Goal: Task Accomplishment & Management: Complete application form

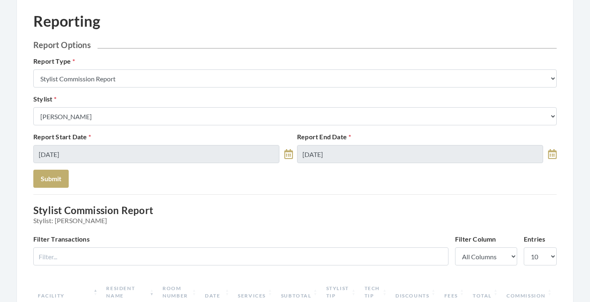
scroll to position [10, 0]
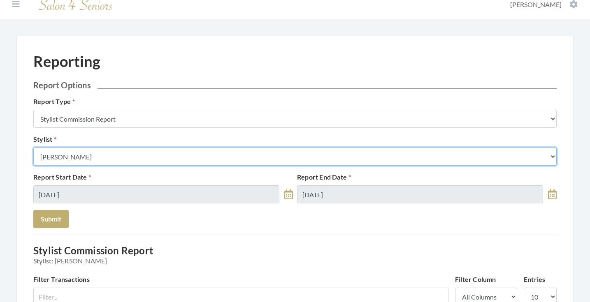
select select "24"
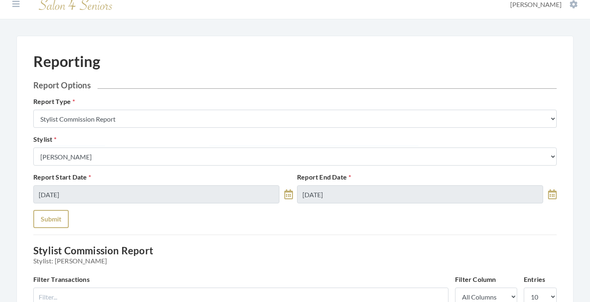
click at [51, 216] on button "Submit" at bounding box center [50, 219] width 35 height 18
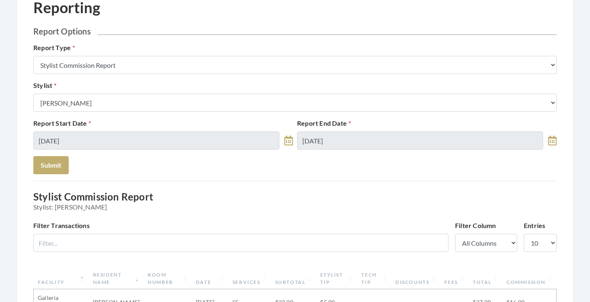
scroll to position [65, 0]
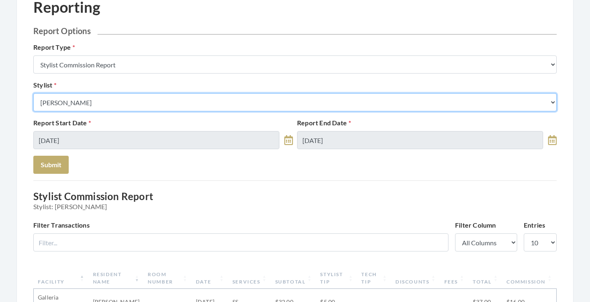
select select "153"
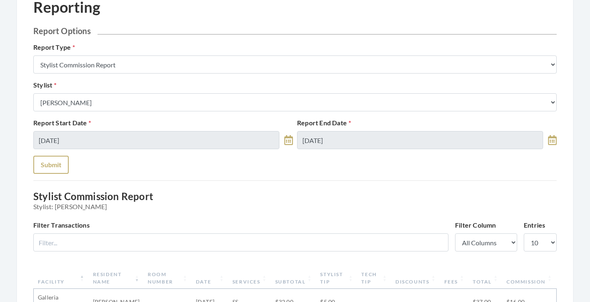
click at [59, 158] on button "Submit" at bounding box center [50, 165] width 35 height 18
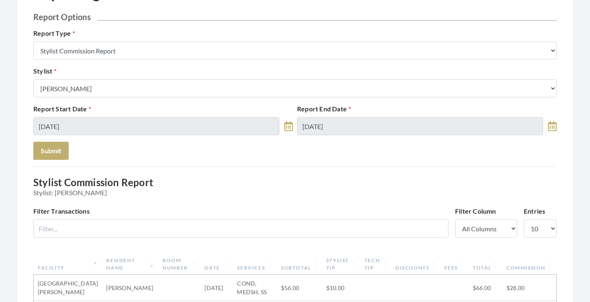
scroll to position [33, 0]
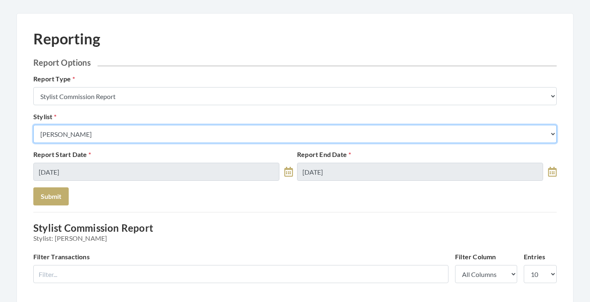
select select "180"
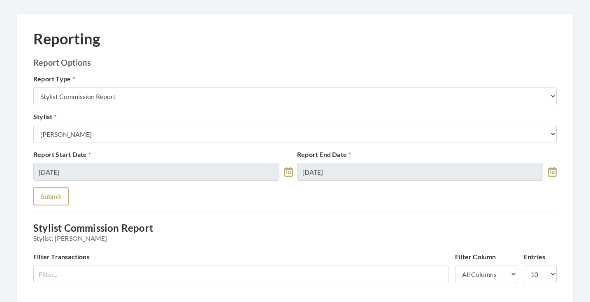
click at [57, 192] on button "Submit" at bounding box center [50, 197] width 35 height 18
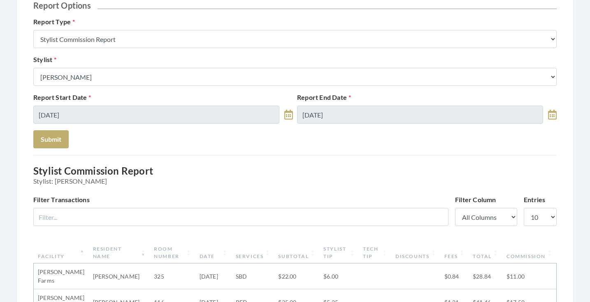
scroll to position [84, 0]
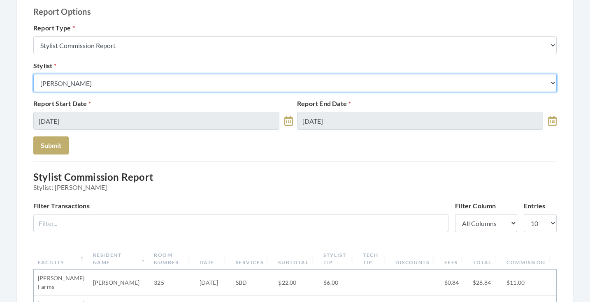
select select "176"
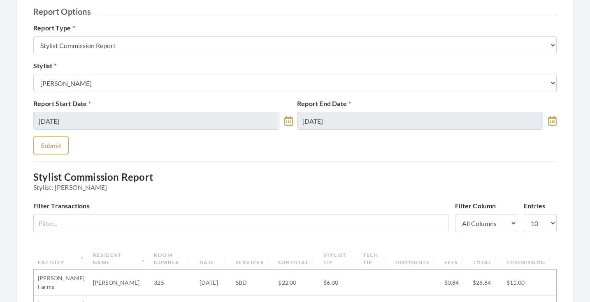
click at [58, 147] on button "Submit" at bounding box center [50, 146] width 35 height 18
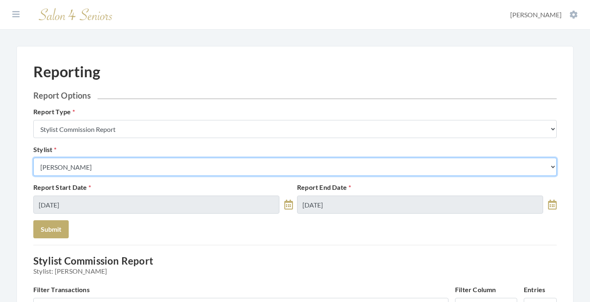
select select "26"
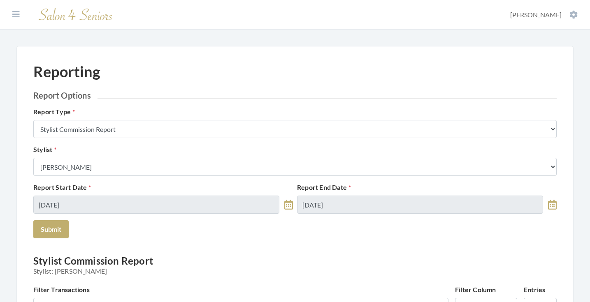
click at [51, 216] on div "Report Start Date 09/04/2025 Report End Date 09/04/2025" at bounding box center [294, 202] width 527 height 38
click at [55, 226] on button "Submit" at bounding box center [50, 229] width 35 height 18
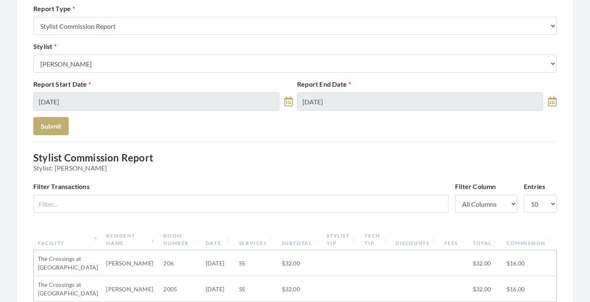
scroll to position [45, 0]
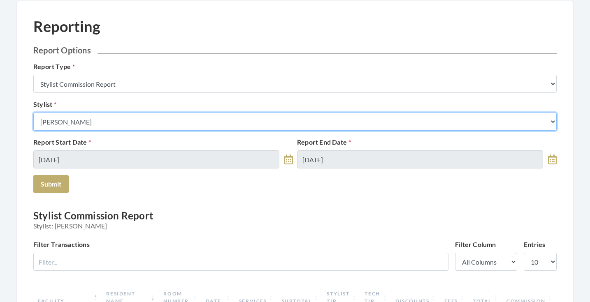
select select "23"
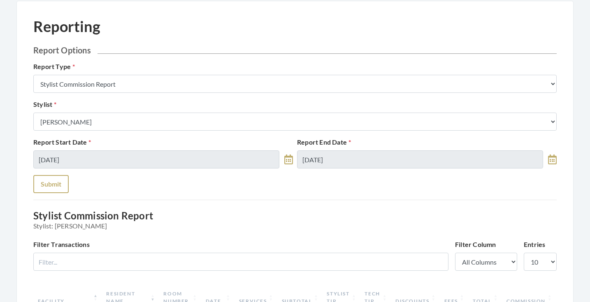
click at [54, 185] on button "Submit" at bounding box center [50, 184] width 35 height 18
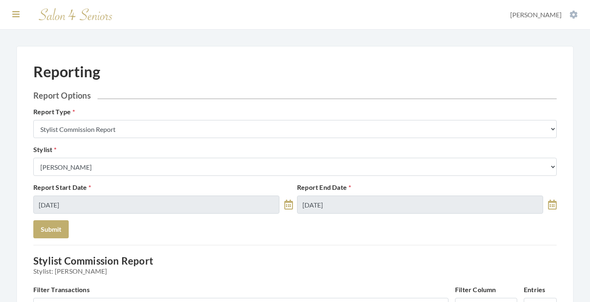
click at [18, 13] on icon at bounding box center [15, 14] width 7 height 8
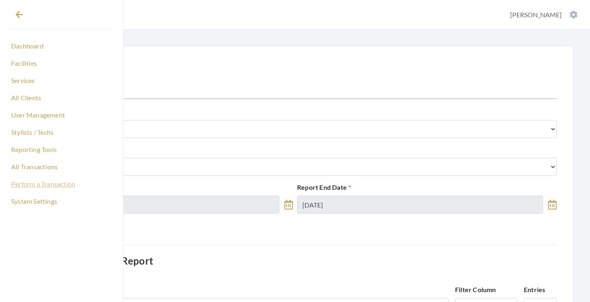
click at [31, 186] on link "Perform a Transaction" at bounding box center [61, 184] width 103 height 14
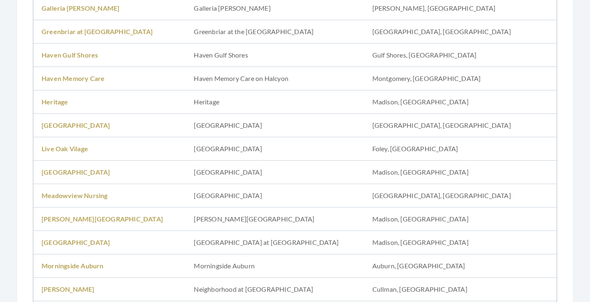
scroll to position [405, 0]
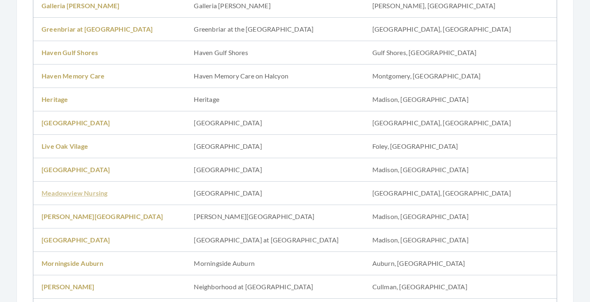
click at [76, 190] on link "Meadowview Nursing" at bounding box center [75, 193] width 66 height 8
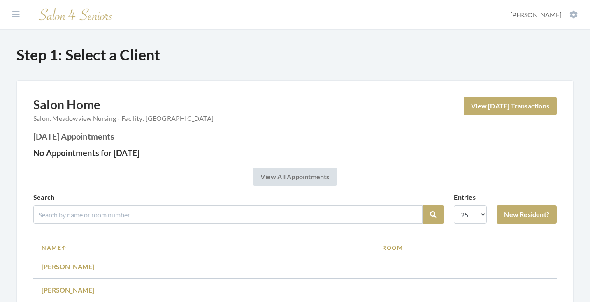
scroll to position [202, 0]
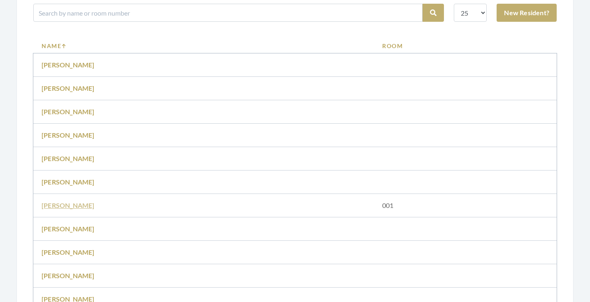
click at [70, 207] on link "[PERSON_NAME]" at bounding box center [68, 206] width 53 height 8
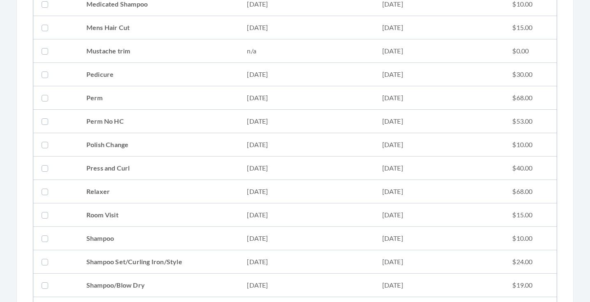
scroll to position [777, 0]
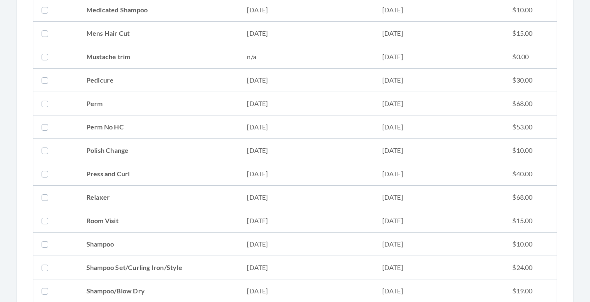
click at [143, 131] on td "Perm No HC" at bounding box center [158, 127] width 161 height 23
checkbox input "true"
click at [142, 103] on td "Perm" at bounding box center [158, 103] width 161 height 23
checkbox input "true"
click at [146, 192] on td "Relaxer" at bounding box center [158, 197] width 161 height 23
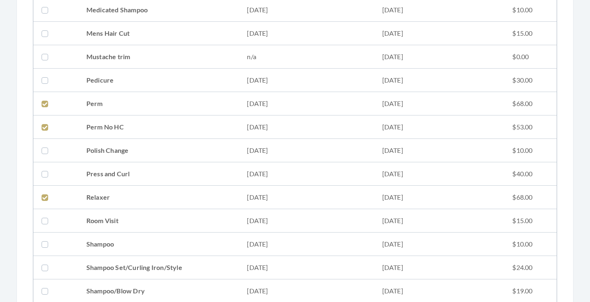
checkbox input "true"
click at [146, 183] on td "Press and Curl" at bounding box center [158, 173] width 161 height 23
checkbox input "true"
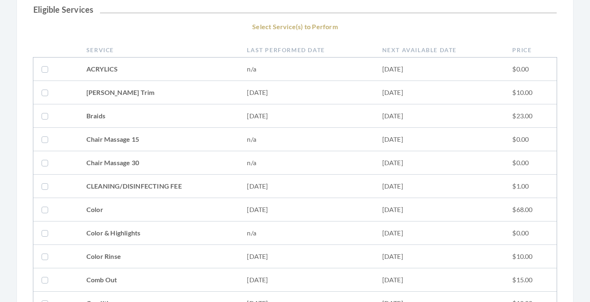
scroll to position [149, 0]
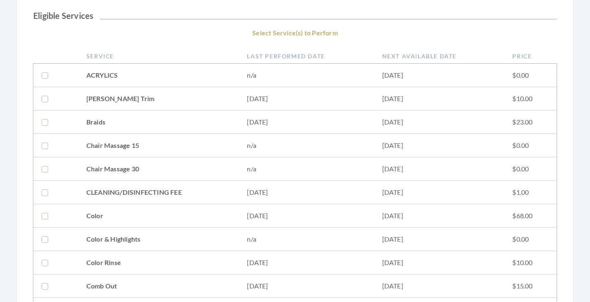
click at [144, 100] on td "[PERSON_NAME] Trim" at bounding box center [158, 98] width 161 height 23
checkbox input "true"
click at [144, 190] on td "CLEANING/DISINFECTING FEE" at bounding box center [158, 192] width 161 height 23
checkbox input "true"
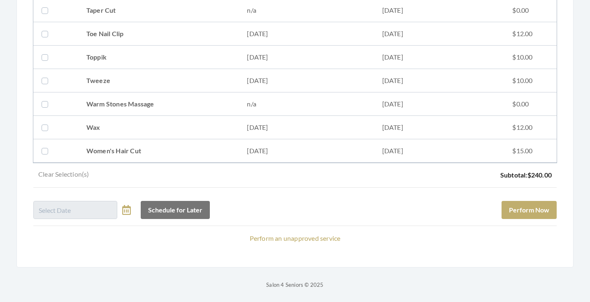
scroll to position [1082, 0]
click at [510, 207] on button "Perform Now" at bounding box center [528, 210] width 55 height 18
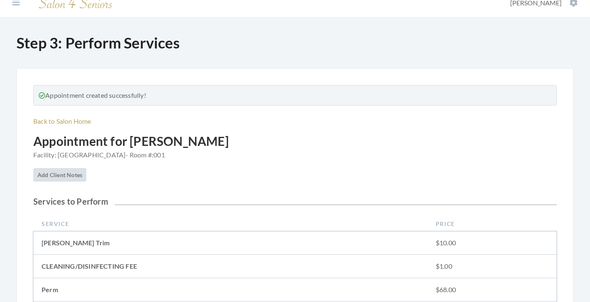
scroll to position [283, 0]
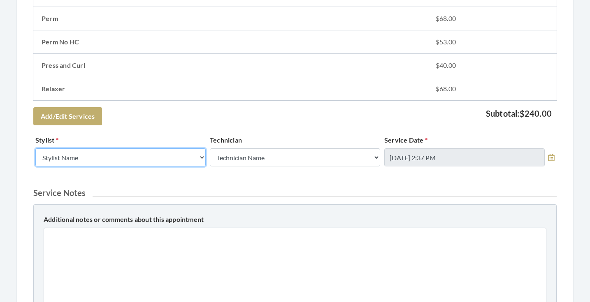
select select "19"
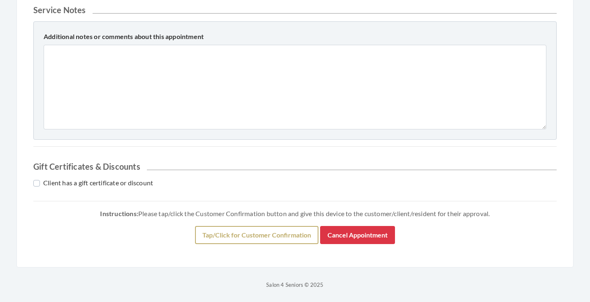
scroll to position [466, 0]
click at [202, 233] on button "Tap/Click for Customer Confirmation" at bounding box center [256, 235] width 123 height 18
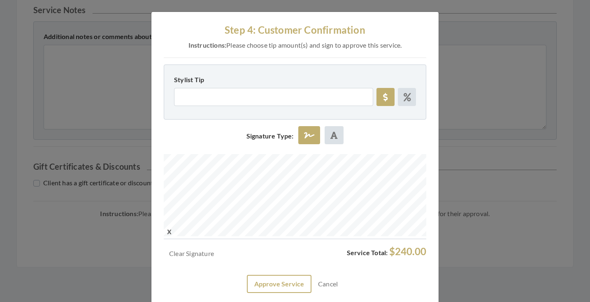
click at [257, 277] on button "Approve Service" at bounding box center [279, 284] width 65 height 18
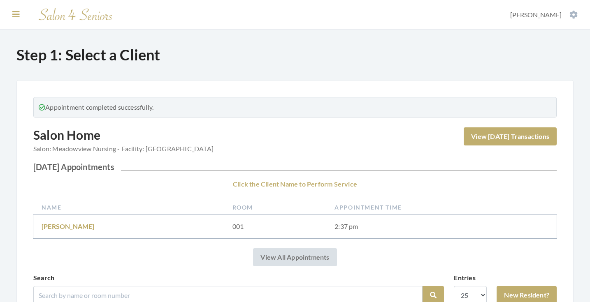
click at [19, 17] on icon at bounding box center [15, 14] width 7 height 8
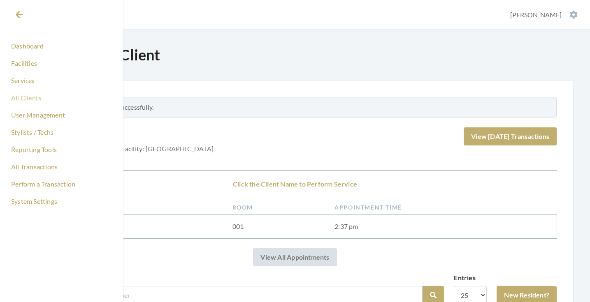
click at [24, 102] on link "All Clients" at bounding box center [61, 98] width 103 height 14
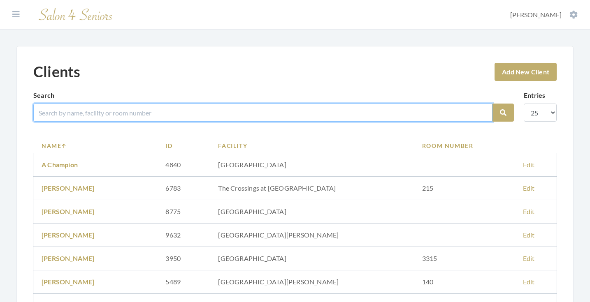
click at [78, 115] on input "search" at bounding box center [262, 113] width 459 height 18
type input "[PERSON_NAME]"
click at [503, 113] on button "Search" at bounding box center [502, 113] width 21 height 18
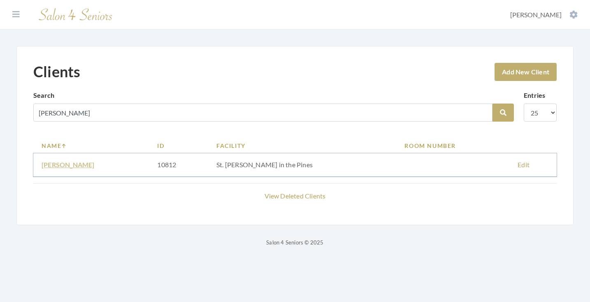
click at [68, 168] on link "[PERSON_NAME]" at bounding box center [68, 165] width 53 height 8
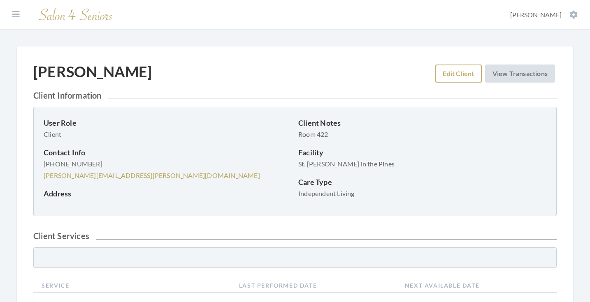
click at [454, 76] on link "Edit Client" at bounding box center [458, 74] width 46 height 18
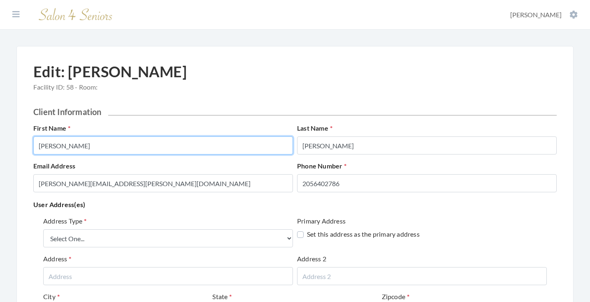
click at [195, 146] on input "Nancy" at bounding box center [163, 146] width 260 height 18
type input "NANCY"
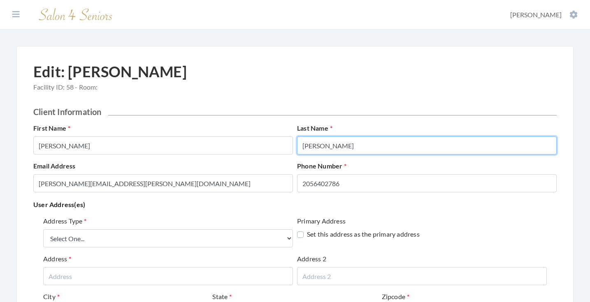
type input "WHITSON"
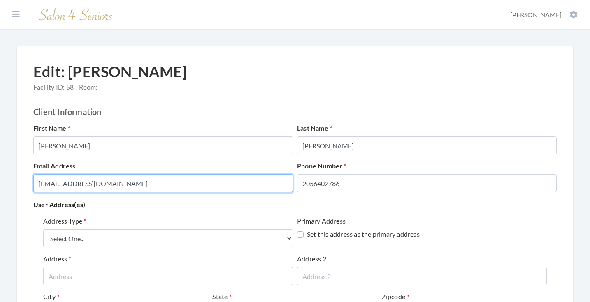
type input "LHARCHELROAD@BELLSOUTH.NET"
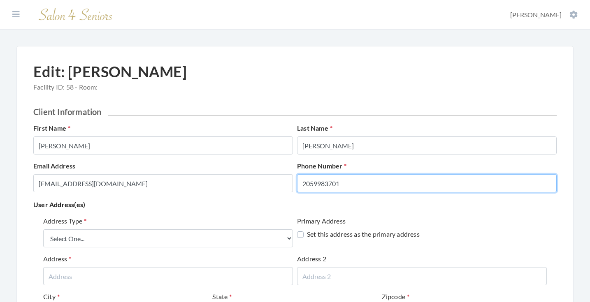
type input "2059983701"
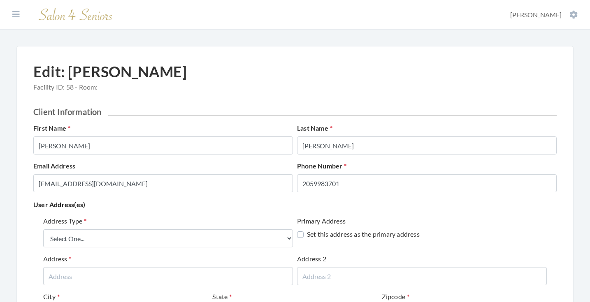
click at [261, 210] on p "User Address(es)" at bounding box center [294, 205] width 523 height 12
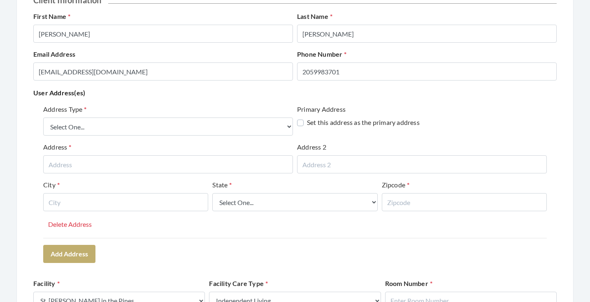
scroll to position [126, 0]
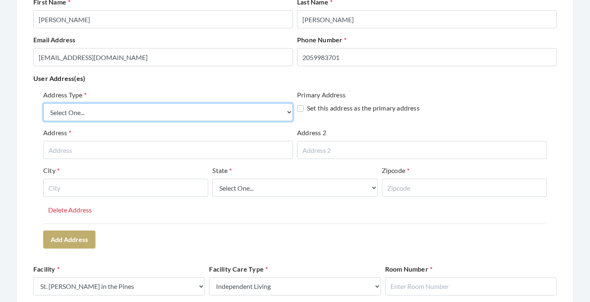
select select "billing"
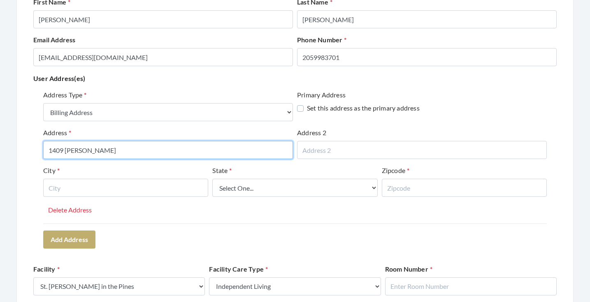
type input "1409 MELROSE PLACE"
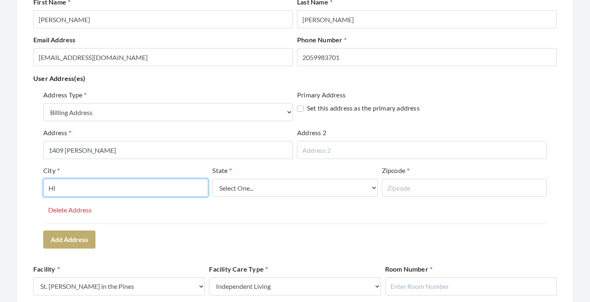
type input "H"
type input "BIRMINGHAM"
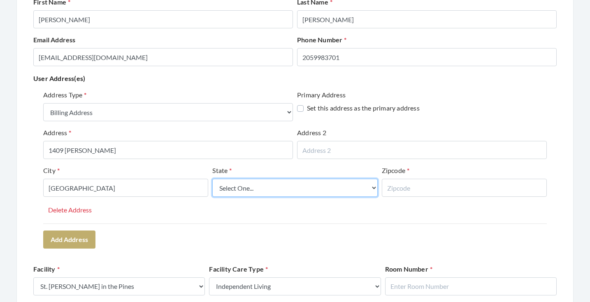
select select "al"
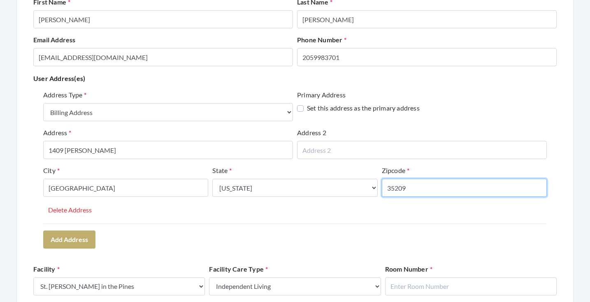
type input "35209"
click at [222, 231] on div "Address Type Select One... Office Address Home Address Billing Address Primary …" at bounding box center [294, 169] width 523 height 165
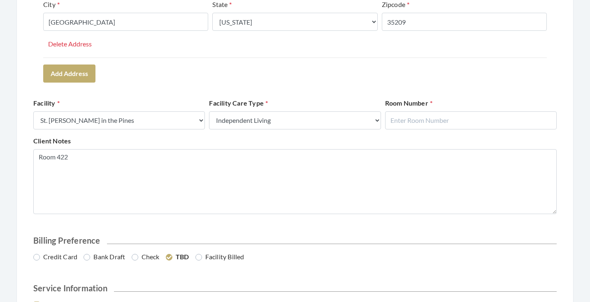
scroll to position [293, 0]
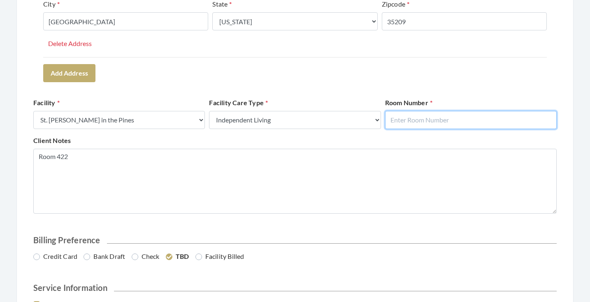
click at [431, 115] on input "text" at bounding box center [470, 120] width 171 height 18
type input "422"
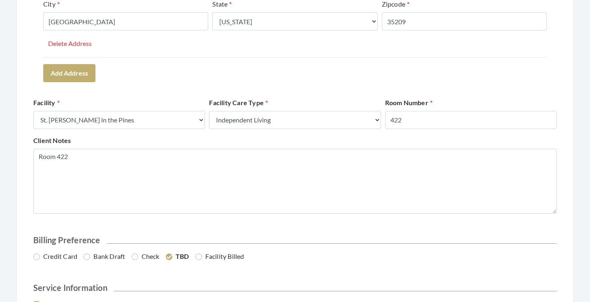
click at [454, 98] on div "Room Number 422" at bounding box center [471, 113] width 176 height 31
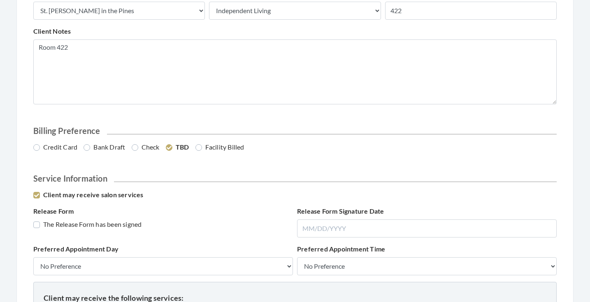
scroll to position [457, 0]
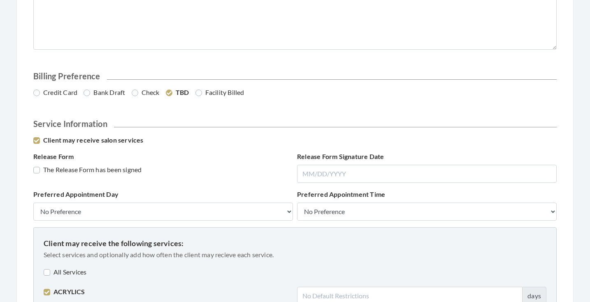
click at [70, 93] on label "Credit Card" at bounding box center [55, 93] width 44 height 10
radio input "true"
click at [73, 168] on label "The Release Form has been signed" at bounding box center [87, 170] width 108 height 10
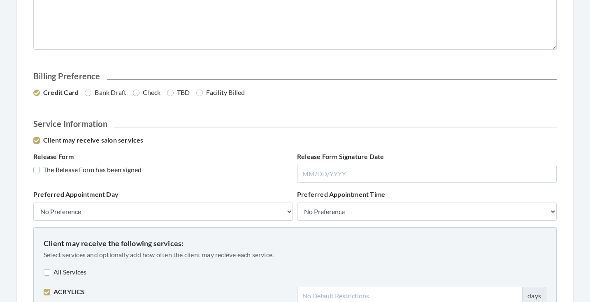
checkbox input "true"
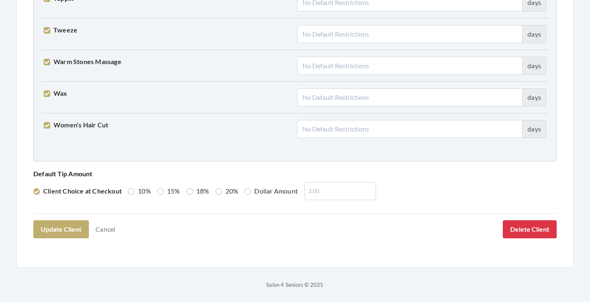
scroll to position [2112, 0]
click at [162, 194] on label "15%" at bounding box center [168, 192] width 23 height 10
radio input "true"
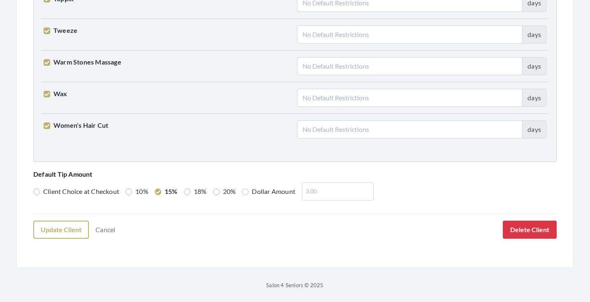
click at [74, 232] on button "Update Client" at bounding box center [61, 230] width 56 height 18
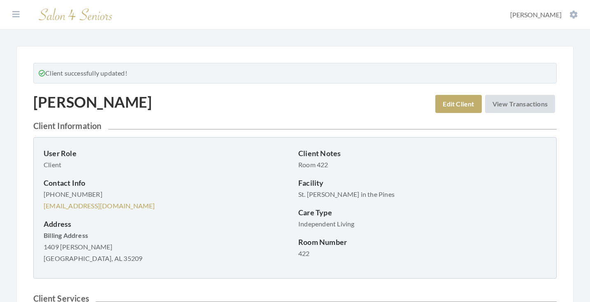
click at [19, 20] on section "Dashboard Facilities Services All Clients User Management Stylists / Techs Repo…" at bounding box center [295, 15] width 590 height 30
click at [14, 13] on icon at bounding box center [15, 14] width 7 height 8
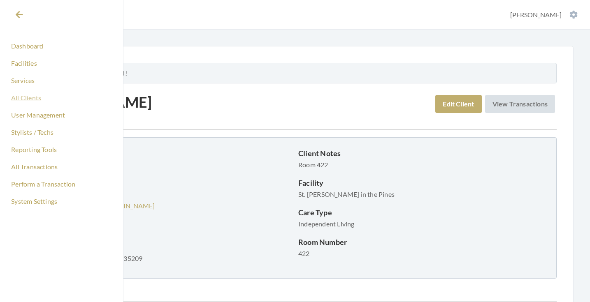
click at [31, 101] on link "All Clients" at bounding box center [61, 98] width 103 height 14
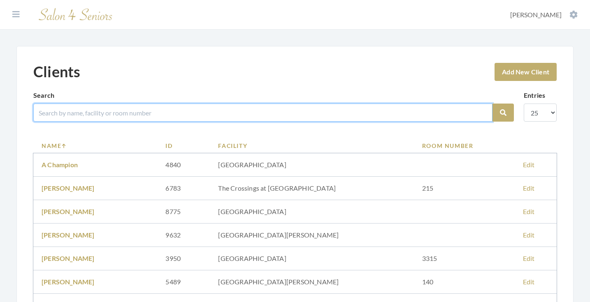
click at [146, 114] on input "search" at bounding box center [262, 113] width 459 height 18
type input "[PERSON_NAME]"
click at [503, 113] on button "Search" at bounding box center [502, 113] width 21 height 18
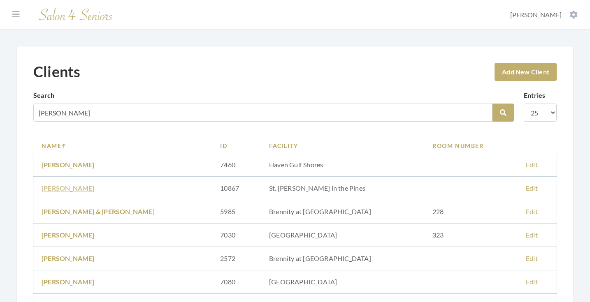
scroll to position [75, 0]
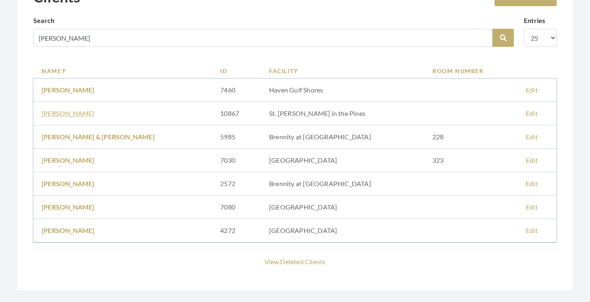
click at [76, 113] on link "[PERSON_NAME]" at bounding box center [68, 113] width 53 height 8
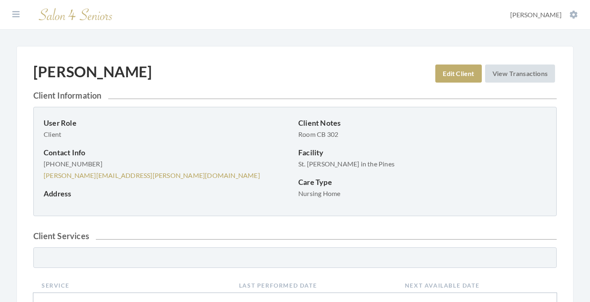
click at [463, 73] on link "Edit Client" at bounding box center [458, 74] width 46 height 18
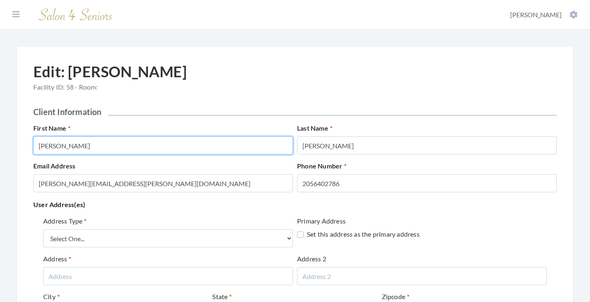
click at [213, 145] on input "[PERSON_NAME]" at bounding box center [163, 146] width 260 height 18
type input "[PERSON_NAME]"
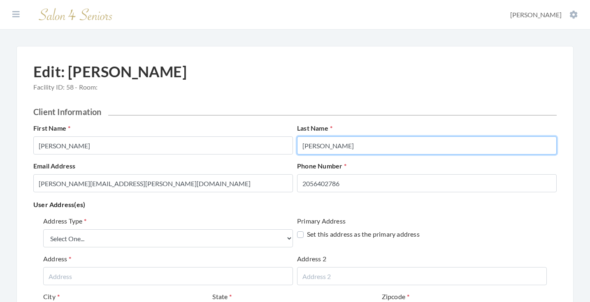
type input "[PERSON_NAME]"
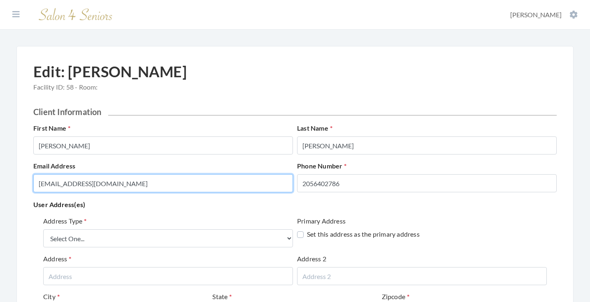
type input "[EMAIL_ADDRESS][DOMAIN_NAME]"
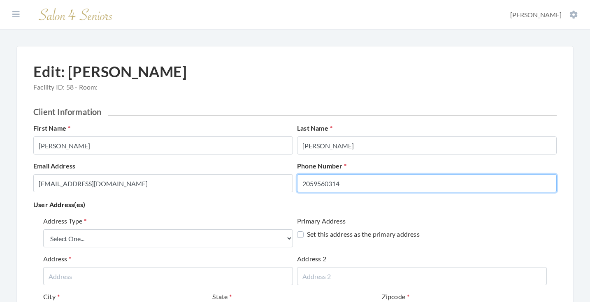
type input "2059560314"
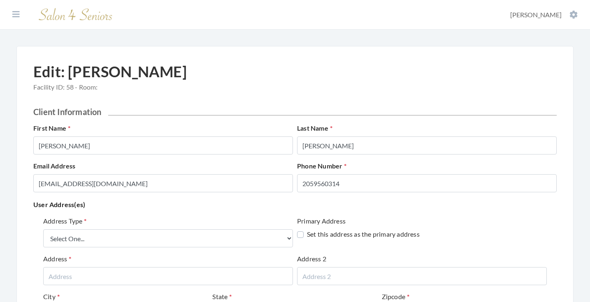
click at [198, 218] on div "Address Type Select One... Office Address Home Address Billing Address" at bounding box center [168, 231] width 250 height 31
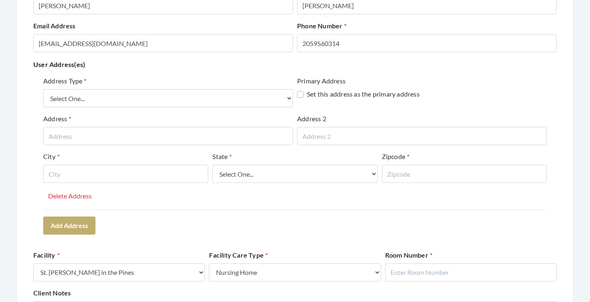
scroll to position [142, 0]
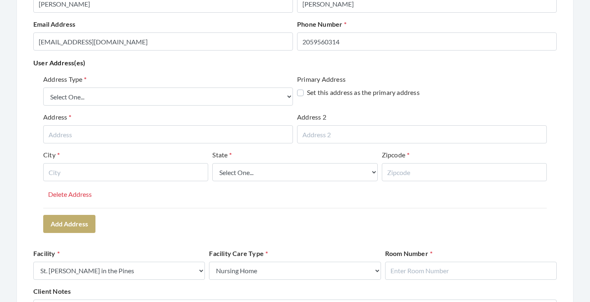
click at [181, 86] on div "Address Type Select One... Office Address Home Address Billing Address" at bounding box center [168, 89] width 250 height 31
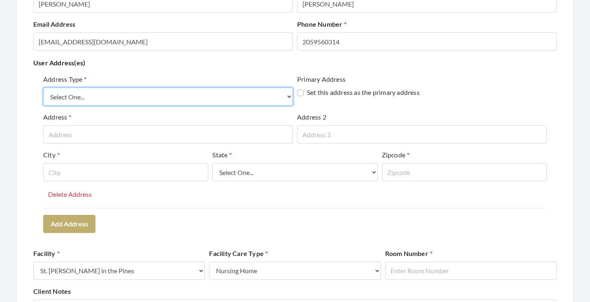
select select "billing"
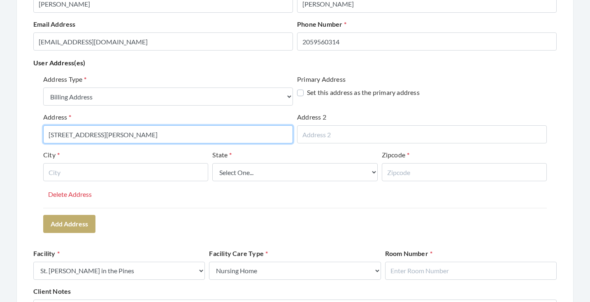
type input "[STREET_ADDRESS][PERSON_NAME]"
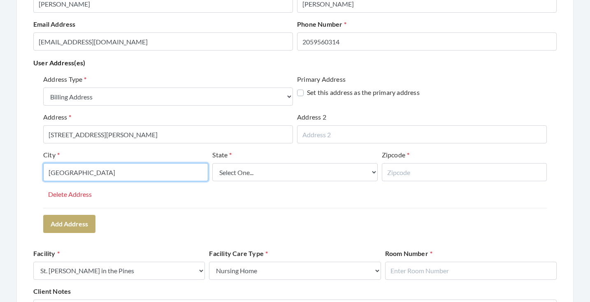
type input "BIRMINGHAM"
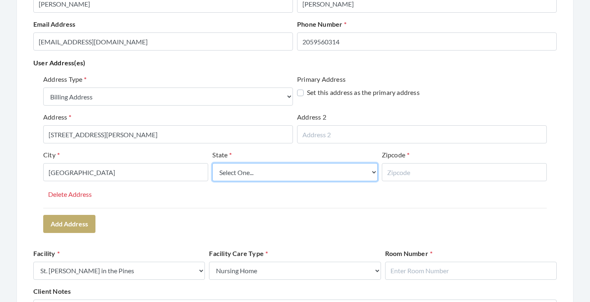
select select "al"
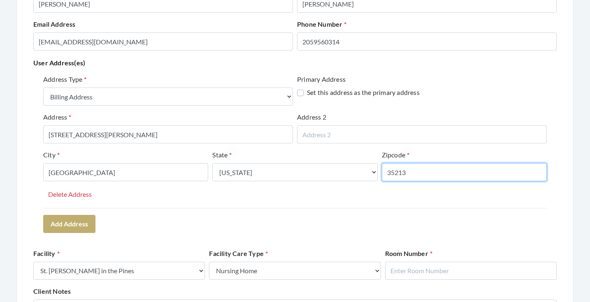
type input "35213"
click at [228, 211] on div "Address Type Select One... Office Address Home Address Billing Address Primary …" at bounding box center [294, 153] width 523 height 165
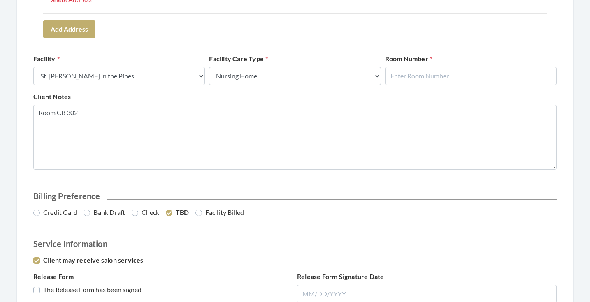
scroll to position [354, 0]
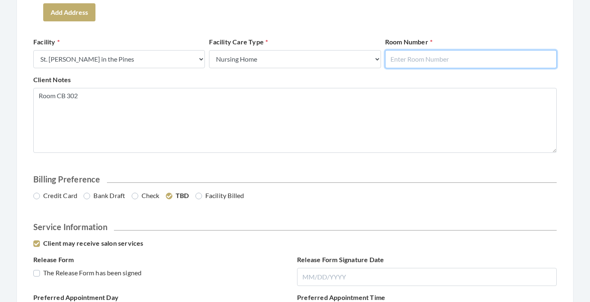
click at [436, 57] on input "text" at bounding box center [470, 59] width 171 height 18
click at [429, 63] on input "3027" at bounding box center [470, 59] width 171 height 18
type input "302"
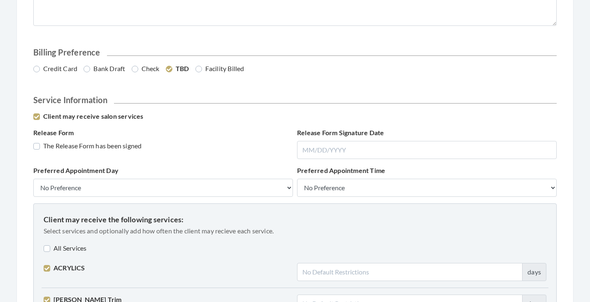
scroll to position [481, 0]
click at [116, 68] on label "Bank Draft" at bounding box center [104, 69] width 42 height 10
radio input "true"
click at [111, 148] on label "The Release Form has been signed" at bounding box center [87, 146] width 108 height 10
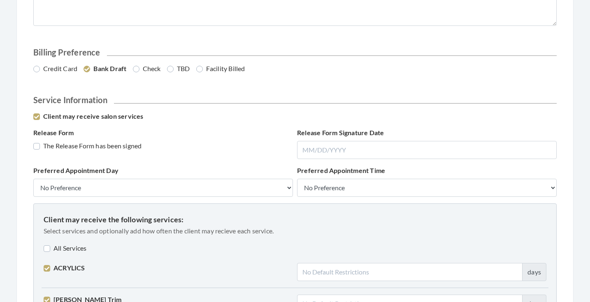
checkbox input "true"
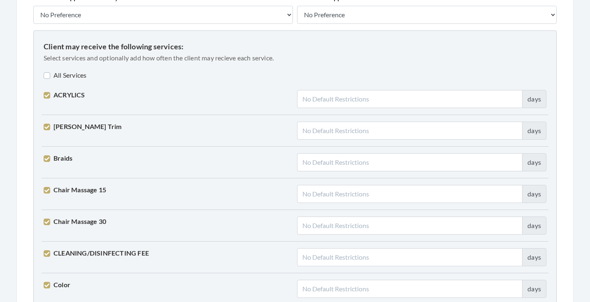
scroll to position [660, 0]
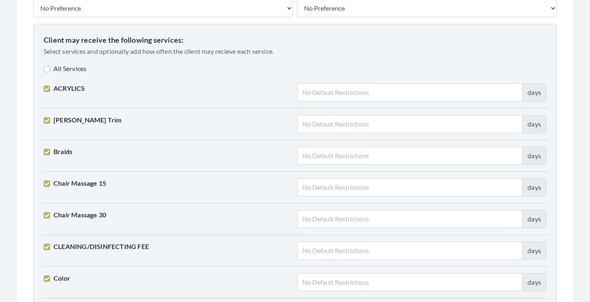
click at [65, 153] on label "Braids" at bounding box center [58, 152] width 29 height 10
checkbox input "false"
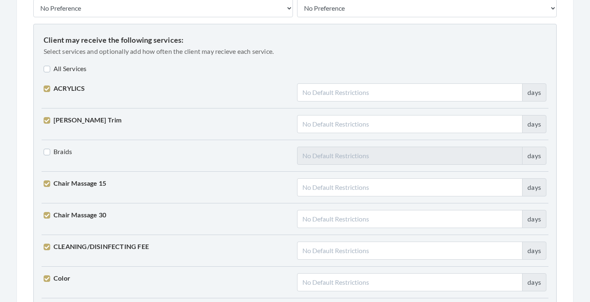
click at [68, 91] on label "ACRYLICS" at bounding box center [65, 88] width 42 height 10
checkbox input "false"
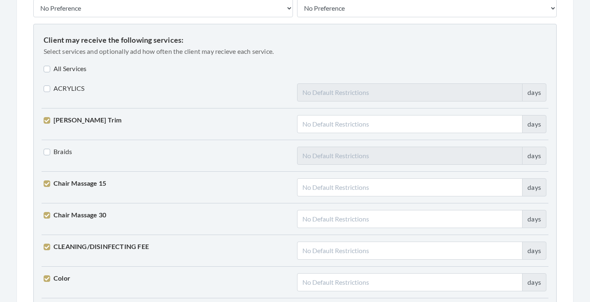
click at [65, 123] on label "Beard Trim" at bounding box center [83, 120] width 78 height 10
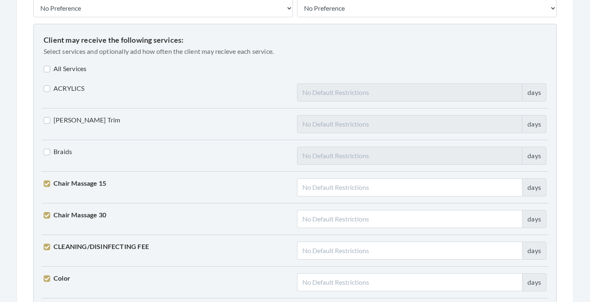
click at [71, 120] on label "Beard Trim" at bounding box center [82, 120] width 77 height 10
checkbox input "true"
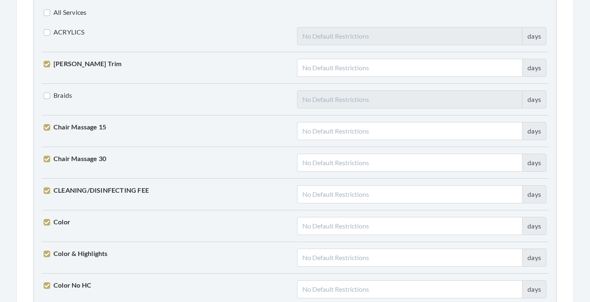
scroll to position [724, 0]
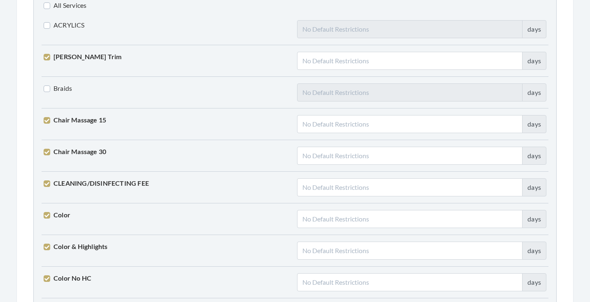
click at [71, 120] on label "Chair Massage 15" at bounding box center [75, 120] width 63 height 10
checkbox input "false"
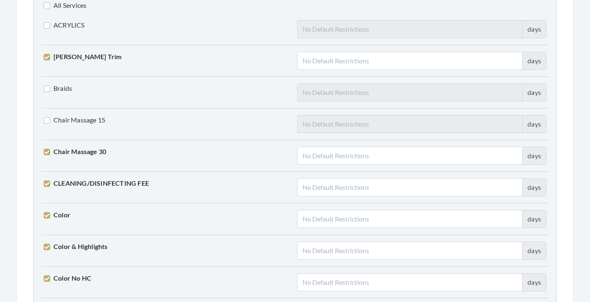
click at [76, 151] on label "Chair Massage 30" at bounding box center [75, 152] width 63 height 10
checkbox input "false"
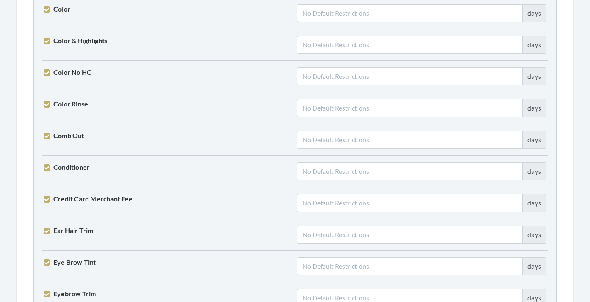
scroll to position [942, 0]
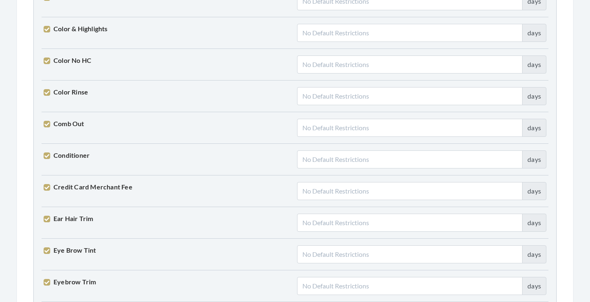
click at [76, 157] on label "Conditioner" at bounding box center [67, 156] width 46 height 10
checkbox input "false"
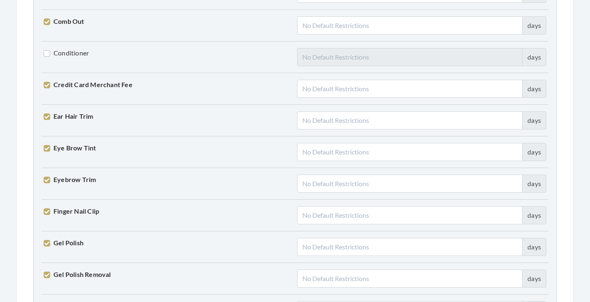
scroll to position [1052, 0]
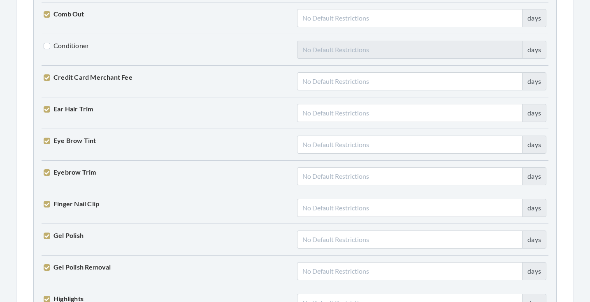
click at [78, 138] on label "Eye Brow Tint" at bounding box center [70, 141] width 53 height 10
checkbox input "false"
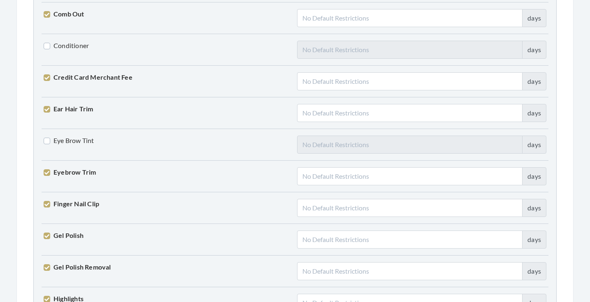
click at [77, 111] on label "Ear Hair Trim" at bounding box center [69, 109] width 50 height 10
checkbox input "false"
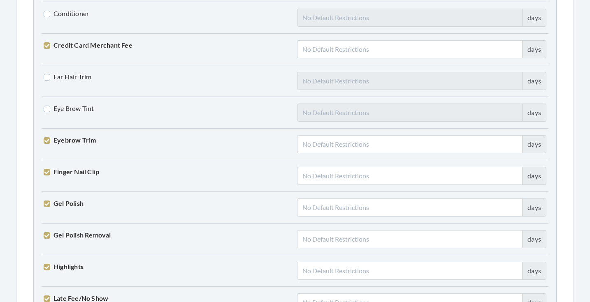
scroll to position [1086, 0]
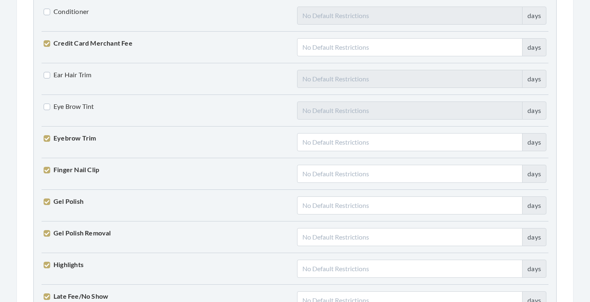
click at [82, 136] on label "Eyebrow Trim" at bounding box center [70, 138] width 52 height 10
checkbox input "false"
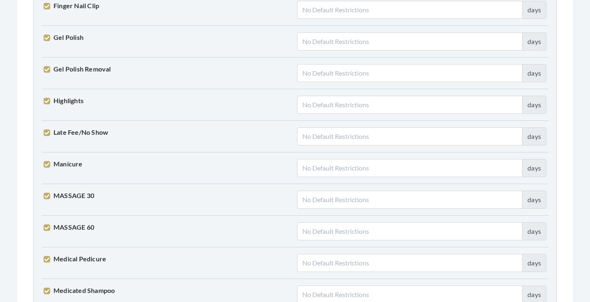
scroll to position [1257, 0]
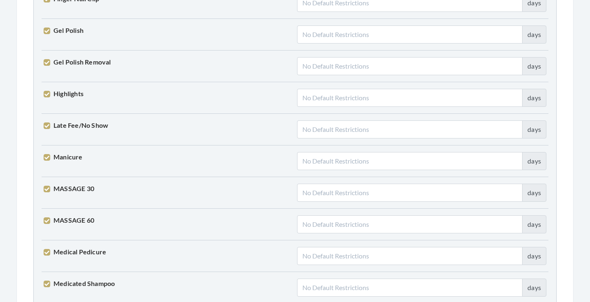
click at [76, 186] on label "MASSAGE 30" at bounding box center [69, 189] width 51 height 10
checkbox input "false"
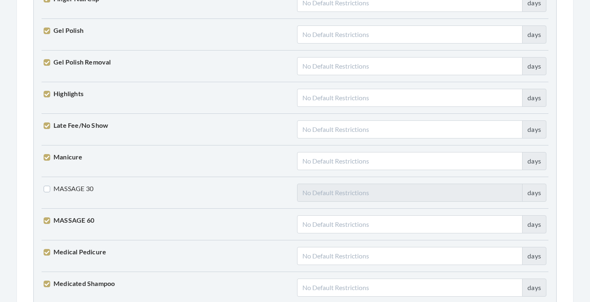
click at [78, 222] on label "MASSAGE 60" at bounding box center [69, 220] width 51 height 10
checkbox input "false"
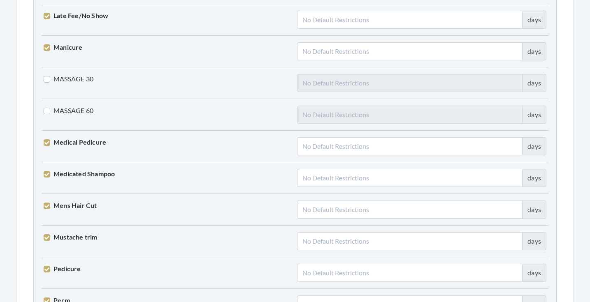
scroll to position [1372, 0]
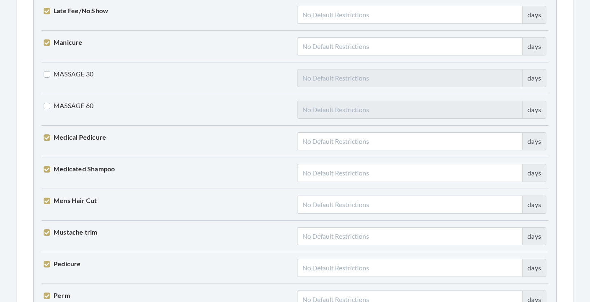
click at [94, 141] on label "Medical Pedicure" at bounding box center [75, 137] width 63 height 10
checkbox input "false"
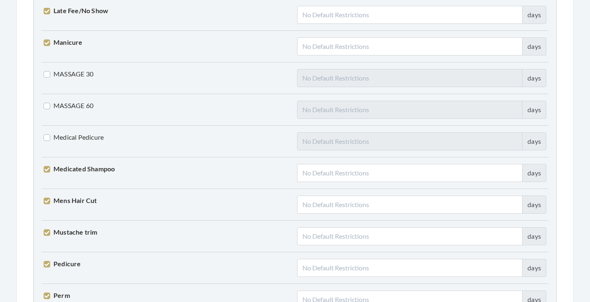
click at [94, 171] on label "Medicated Shampoo" at bounding box center [79, 169] width 71 height 10
checkbox input "false"
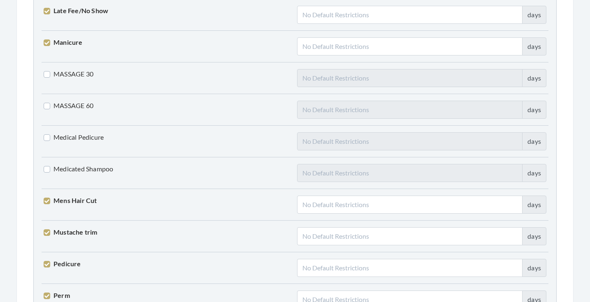
click at [94, 198] on label "Mens Hair Cut" at bounding box center [70, 201] width 53 height 10
checkbox input "false"
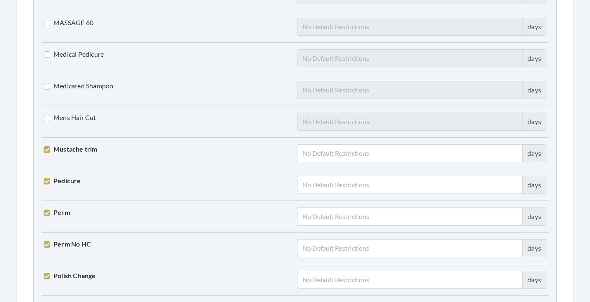
scroll to position [1457, 0]
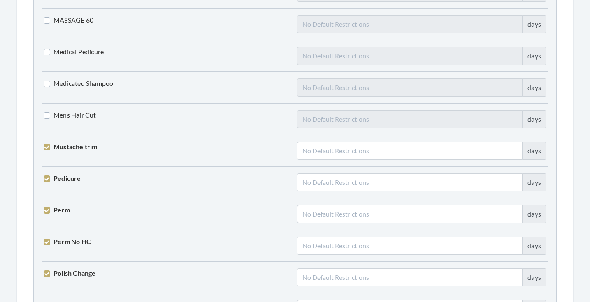
click at [67, 209] on label "Perm" at bounding box center [57, 210] width 26 height 10
checkbox input "false"
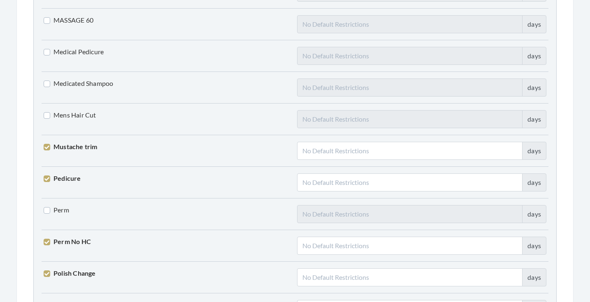
click at [72, 243] on label "Perm No HC" at bounding box center [67, 242] width 47 height 10
checkbox input "false"
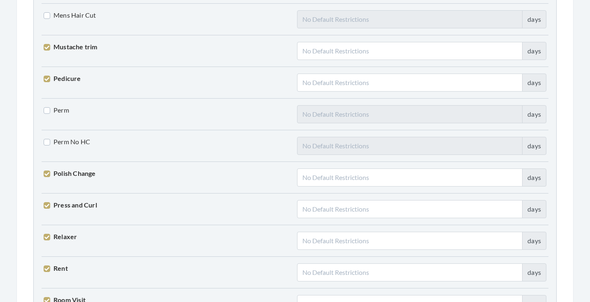
scroll to position [1557, 0]
click at [70, 205] on label "Press and Curl" at bounding box center [70, 205] width 53 height 10
checkbox input "false"
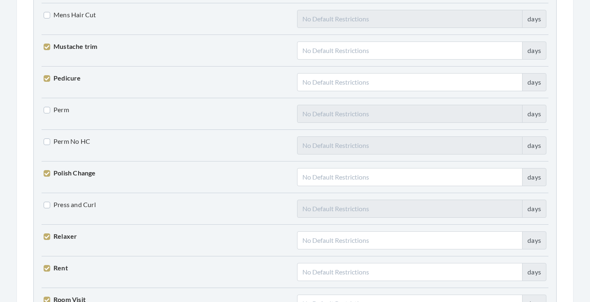
click at [71, 238] on label "Relaxer" at bounding box center [60, 237] width 33 height 10
checkbox input "false"
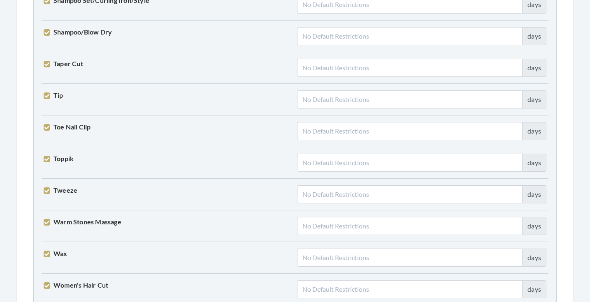
scroll to position [1970, 0]
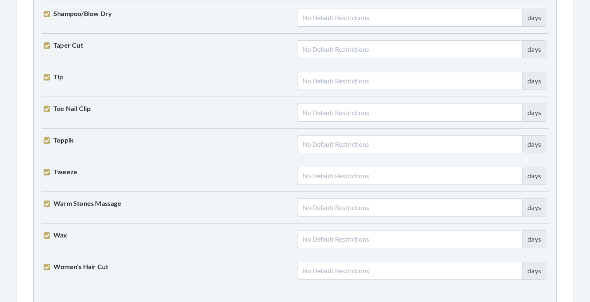
click at [80, 204] on label "Warm Stones Massage" at bounding box center [83, 204] width 78 height 10
checkbox input "false"
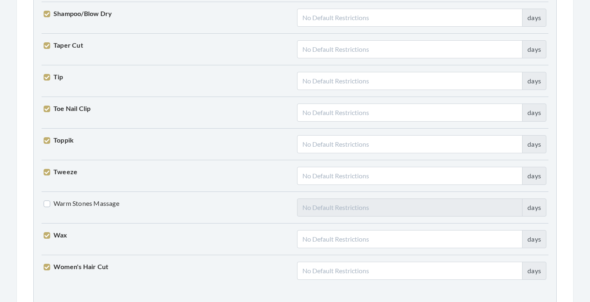
click at [63, 234] on label "Wax" at bounding box center [56, 235] width 24 height 10
checkbox input "false"
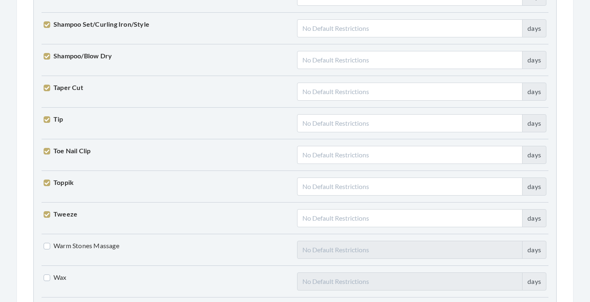
scroll to position [1921, 0]
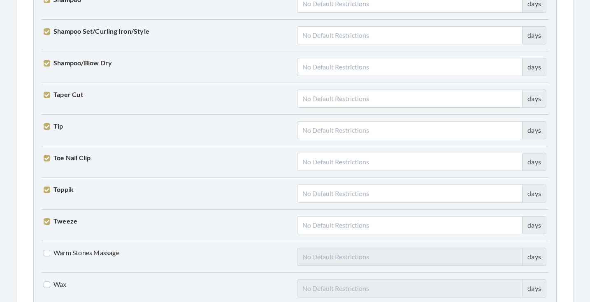
click at [73, 191] on label "Toppik" at bounding box center [59, 190] width 30 height 10
checkbox input "false"
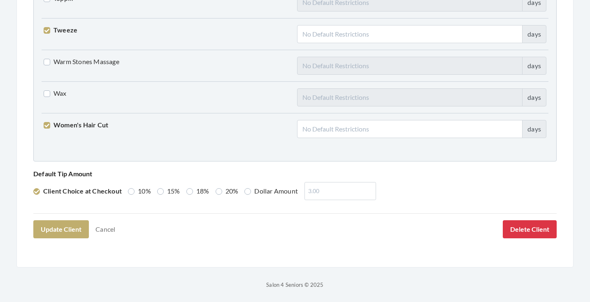
scroll to position [2112, 0]
click at [196, 188] on label "18%" at bounding box center [197, 192] width 23 height 10
radio input "true"
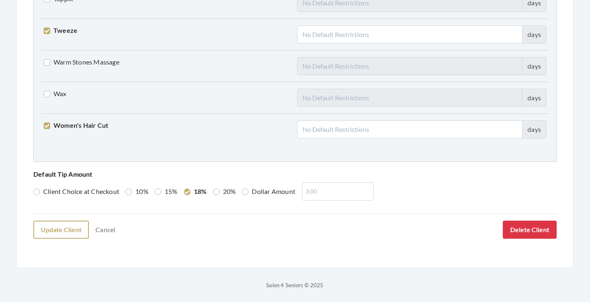
click at [59, 230] on button "Update Client" at bounding box center [61, 230] width 56 height 18
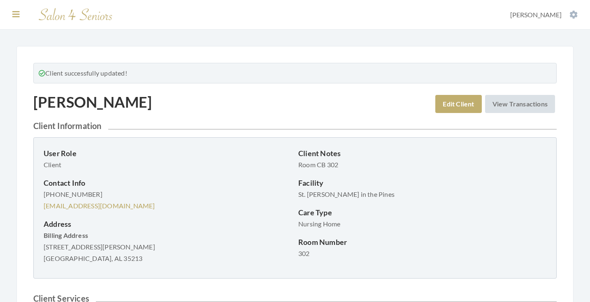
click at [20, 14] on button at bounding box center [16, 14] width 12 height 9
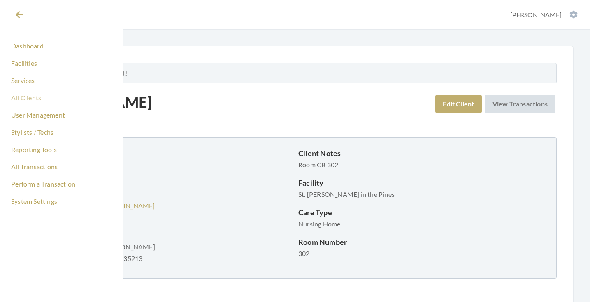
click at [40, 102] on link "All Clients" at bounding box center [61, 98] width 103 height 14
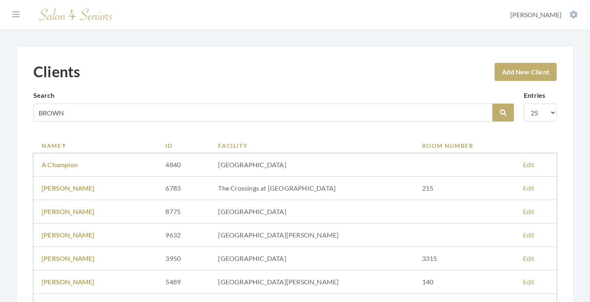
type input "BROWN"
click at [503, 113] on button "Search" at bounding box center [502, 113] width 21 height 18
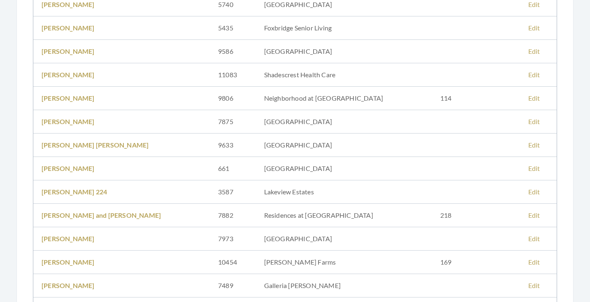
scroll to position [440, 0]
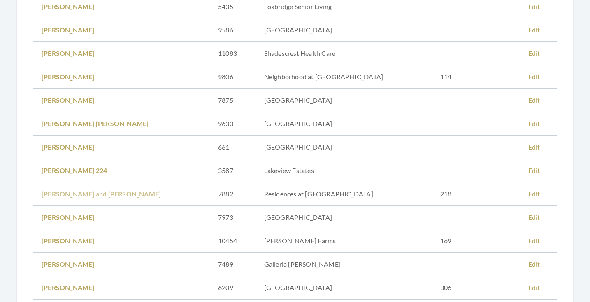
click at [114, 194] on link "[PERSON_NAME] and [PERSON_NAME]" at bounding box center [101, 194] width 119 height 8
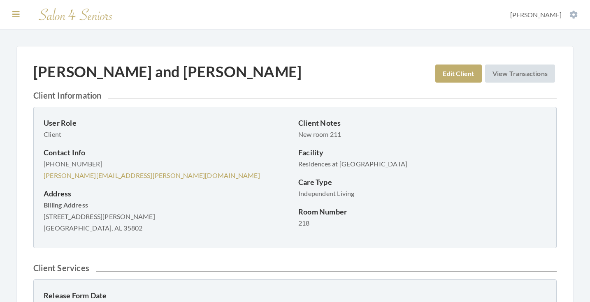
click at [18, 13] on icon at bounding box center [15, 14] width 7 height 8
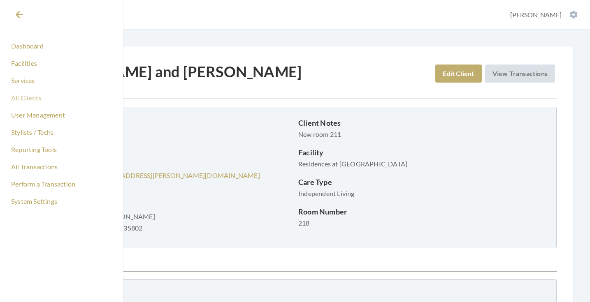
click at [33, 99] on link "All Clients" at bounding box center [61, 98] width 103 height 14
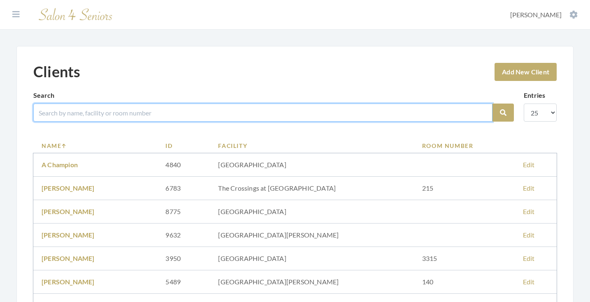
click at [202, 110] on input "search" at bounding box center [262, 113] width 459 height 18
type input "[PERSON_NAME]"
click at [503, 113] on button "Search" at bounding box center [502, 113] width 21 height 18
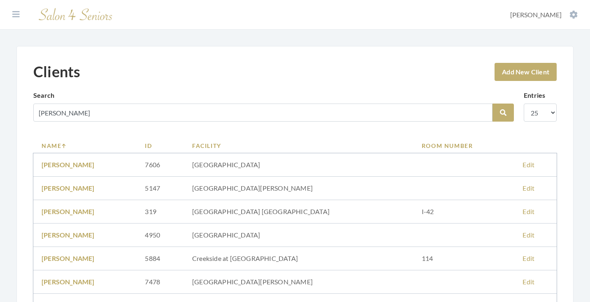
scroll to position [71, 0]
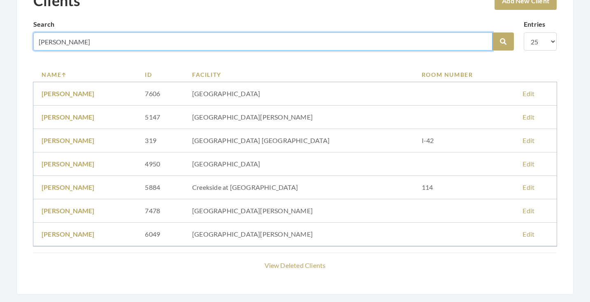
click at [481, 40] on input "[PERSON_NAME]" at bounding box center [262, 41] width 459 height 18
type input "[PERSON_NAME]"
click at [503, 42] on button "Search" at bounding box center [502, 41] width 21 height 18
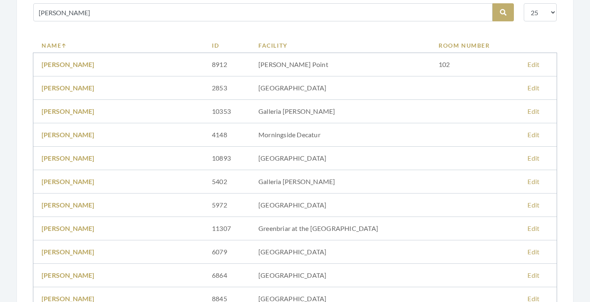
scroll to position [85, 0]
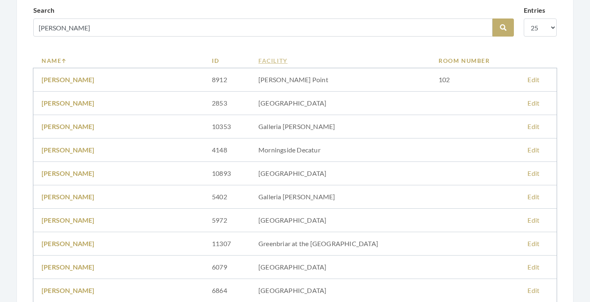
click at [261, 56] on link "Facility" at bounding box center [340, 60] width 164 height 9
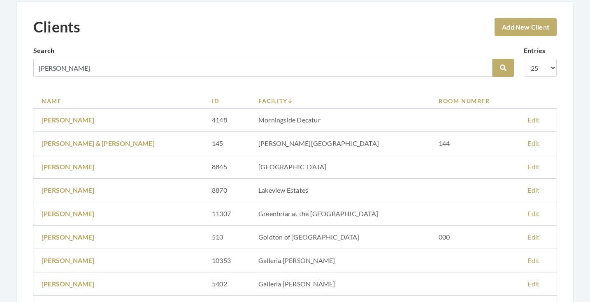
scroll to position [5, 0]
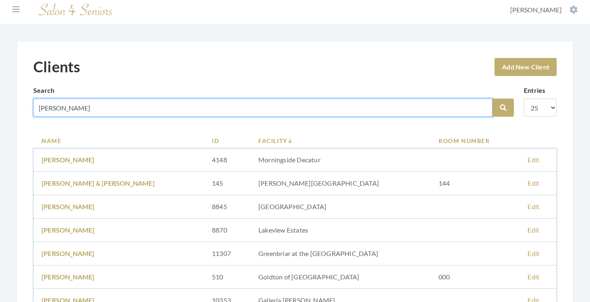
click at [71, 109] on input "[PERSON_NAME]" at bounding box center [262, 108] width 459 height 18
type input "B"
type input "[PERSON_NAME]"
click at [503, 108] on button "Search" at bounding box center [502, 108] width 21 height 18
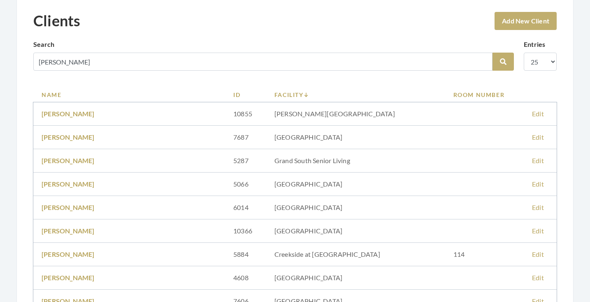
scroll to position [44, 0]
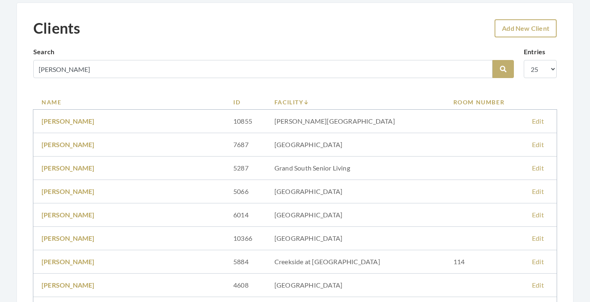
click at [542, 32] on link "Add New Client" at bounding box center [525, 28] width 62 height 18
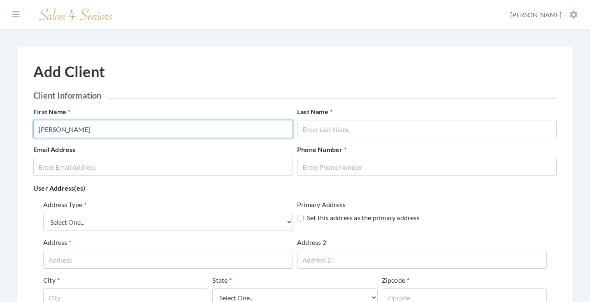
type input "[PERSON_NAME]"
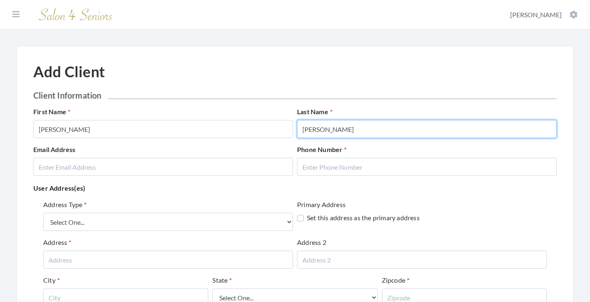
type input "[PERSON_NAME]"
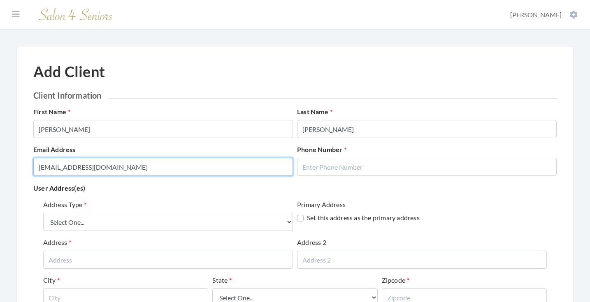
type input "[EMAIL_ADDRESS][DOMAIN_NAME]"
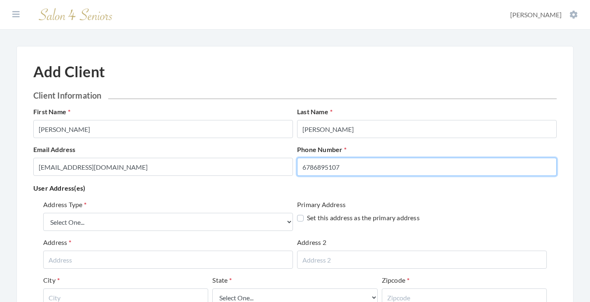
type input "6786895107"
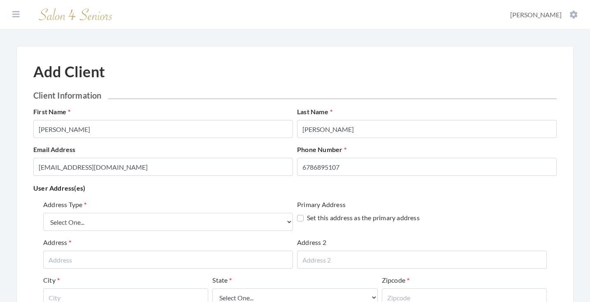
click at [162, 188] on p "User Address(es)" at bounding box center [294, 189] width 523 height 12
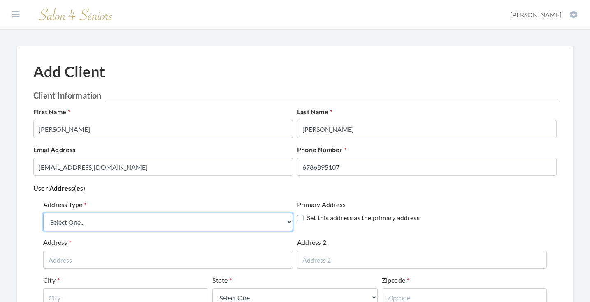
select select "billing"
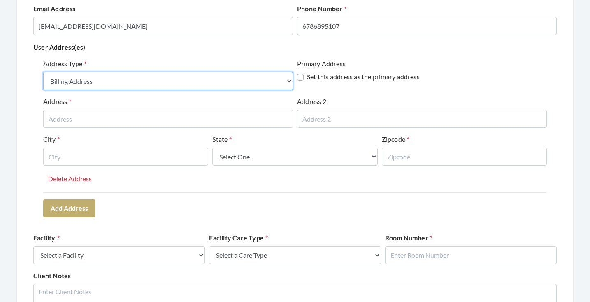
scroll to position [144, 0]
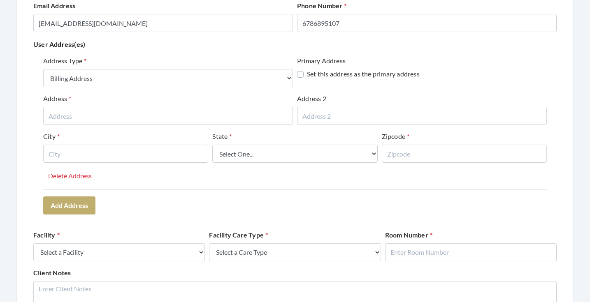
click at [150, 107] on div "Address" at bounding box center [168, 109] width 250 height 31
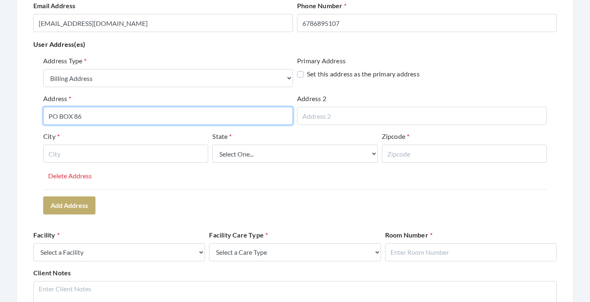
type input "PO BOX 86"
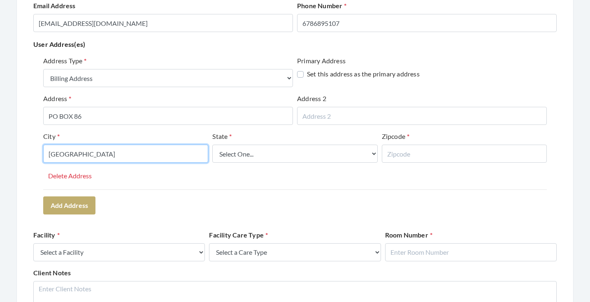
type input "ALEXANDRIA"
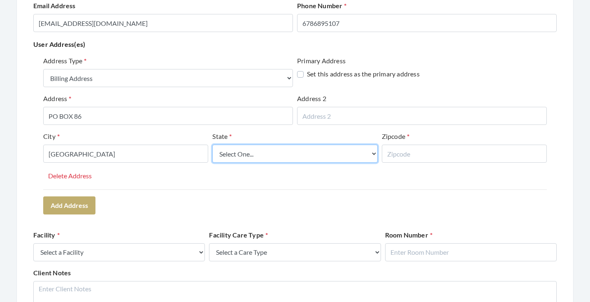
select select "al"
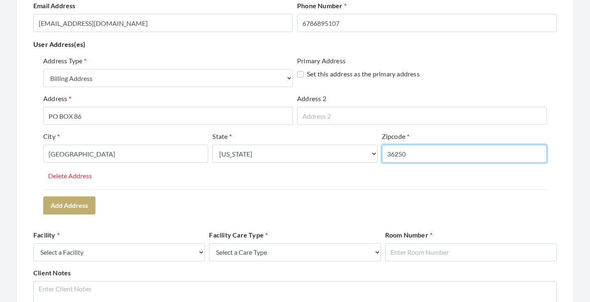
type input "36250"
click at [150, 198] on div "Address Type Select One... Office Address Home Address Billing Address Primary …" at bounding box center [294, 135] width 523 height 165
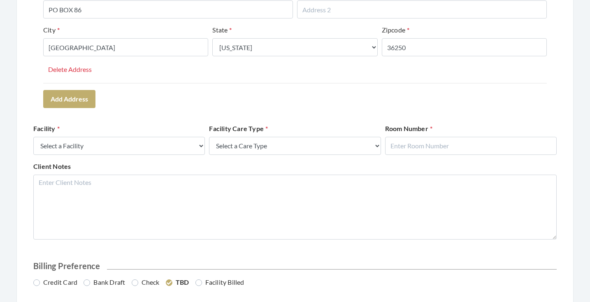
scroll to position [255, 0]
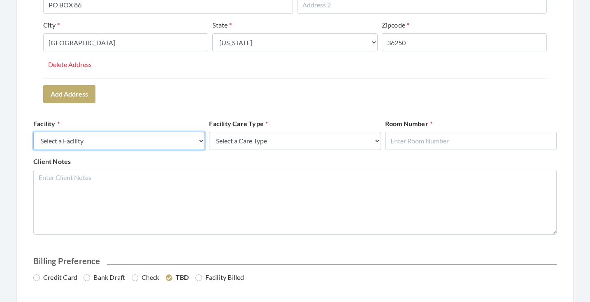
select select "9"
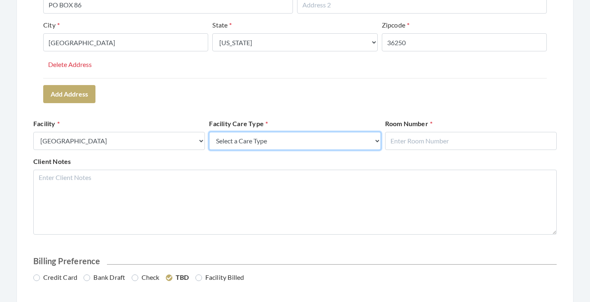
select select "4"
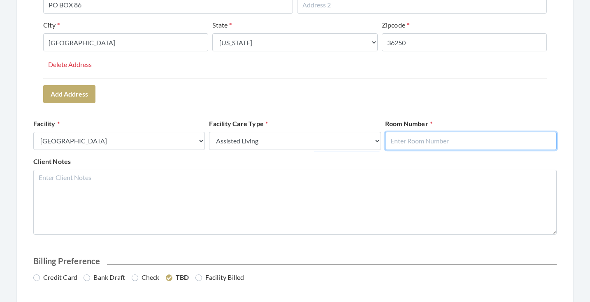
click at [429, 141] on input "text" at bounding box center [470, 141] width 171 height 18
type input "26"
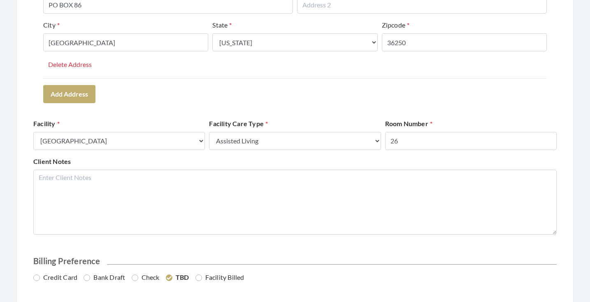
click at [433, 101] on div "Address Type Select One... Office Address Home Address Billing Address Primary …" at bounding box center [294, 23] width 523 height 165
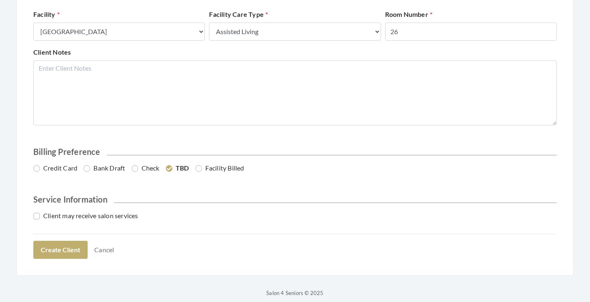
scroll to position [365, 0]
click at [62, 167] on label "Credit Card" at bounding box center [55, 168] width 44 height 10
radio input "true"
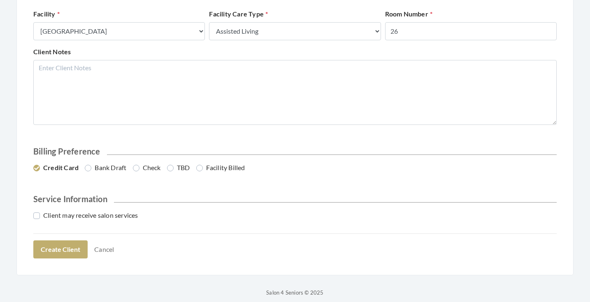
click at [66, 215] on label "Client may receive salon services" at bounding box center [85, 216] width 105 height 10
checkbox input "true"
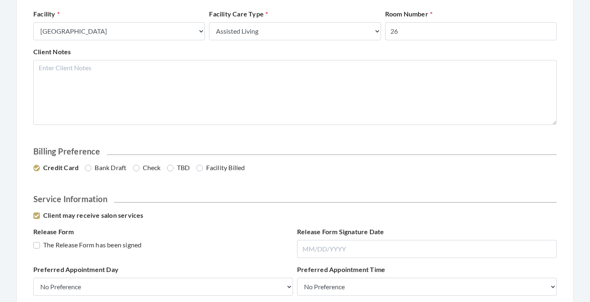
click at [66, 245] on label "The Release Form has been signed" at bounding box center [87, 245] width 108 height 10
checkbox input "true"
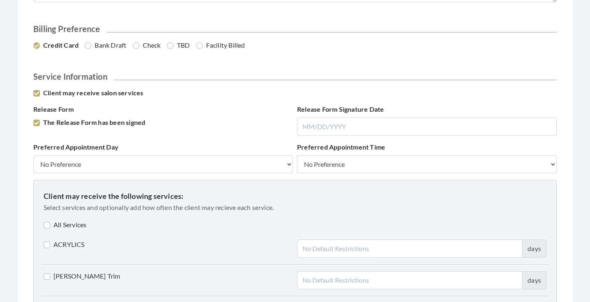
click at [68, 222] on label "All Services" at bounding box center [65, 225] width 43 height 10
checkbox input "true"
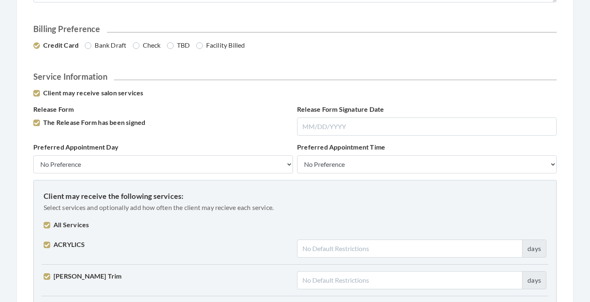
checkbox input "true"
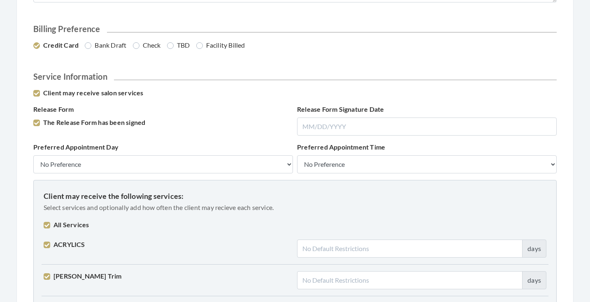
checkbox input "true"
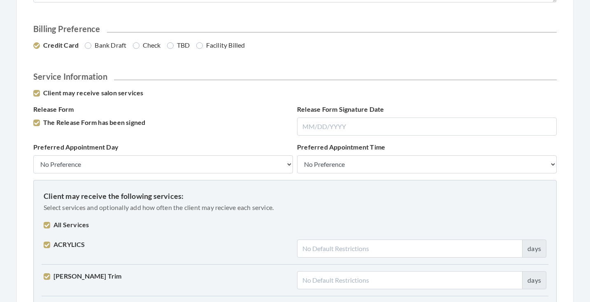
checkbox input "true"
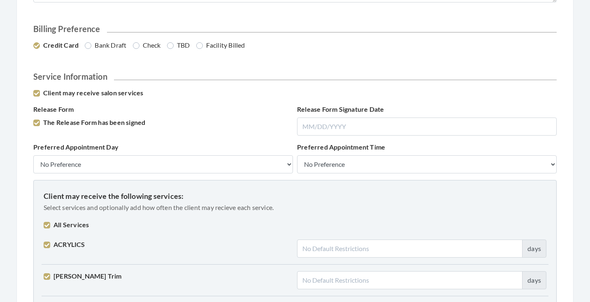
checkbox input "true"
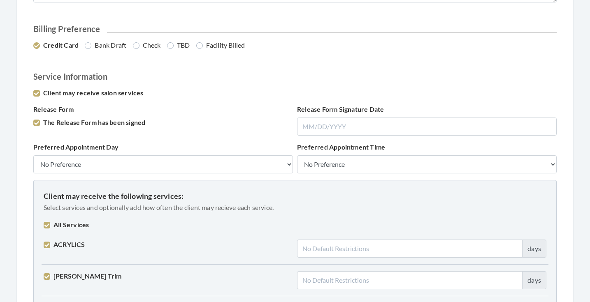
checkbox input "true"
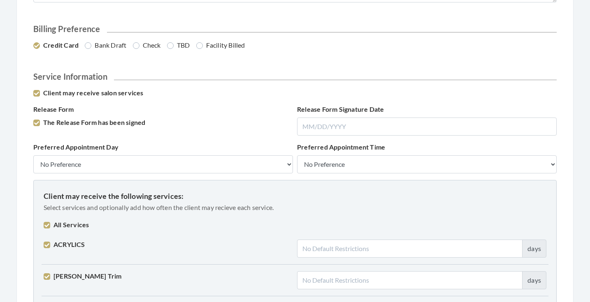
checkbox input "true"
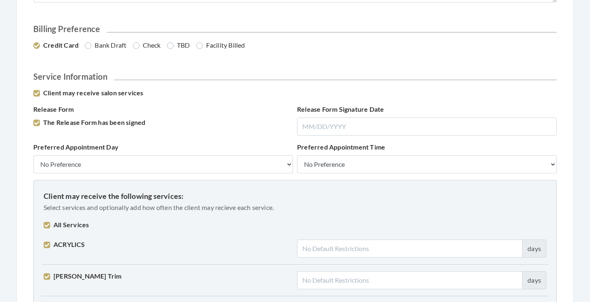
checkbox input "true"
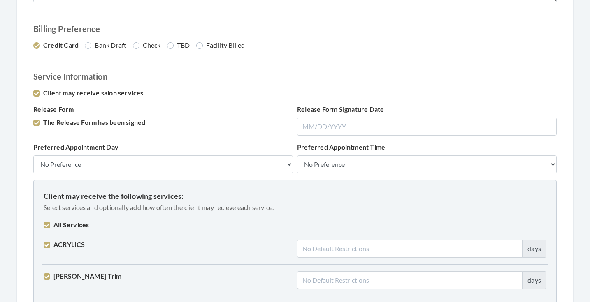
checkbox input "true"
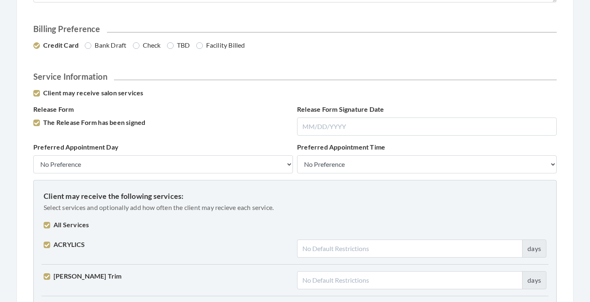
checkbox input "true"
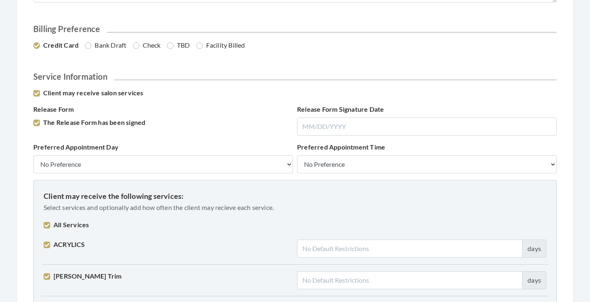
checkbox input "true"
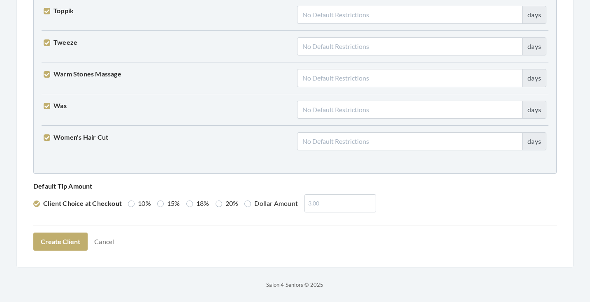
scroll to position [2083, 0]
click at [230, 203] on label "20%" at bounding box center [226, 204] width 23 height 10
radio input "true"
click at [72, 235] on button "Create Client" at bounding box center [60, 242] width 54 height 18
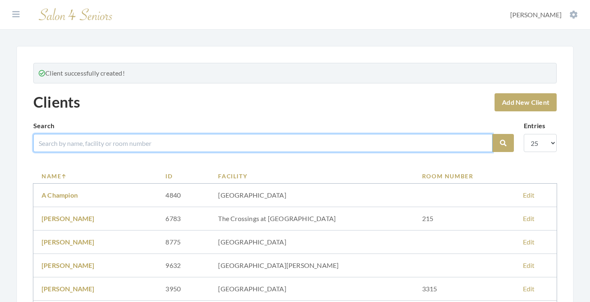
click at [153, 145] on input "search" at bounding box center [262, 143] width 459 height 18
type input "[PERSON_NAME]"
click at [503, 143] on button "Search" at bounding box center [502, 143] width 21 height 18
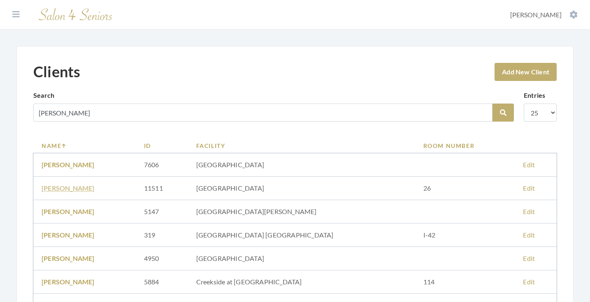
click at [81, 188] on link "[PERSON_NAME]" at bounding box center [68, 188] width 53 height 8
